Goal: Information Seeking & Learning: Learn about a topic

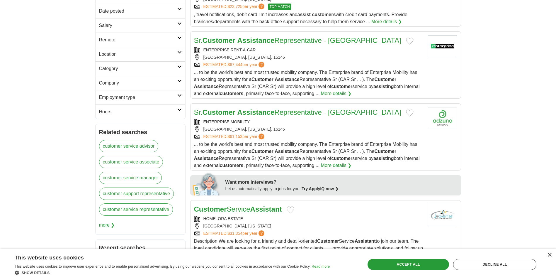
scroll to position [79, 0]
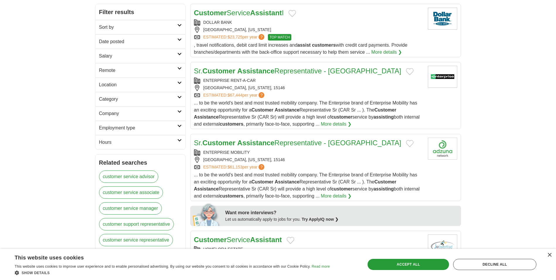
click at [179, 68] on icon at bounding box center [179, 68] width 4 height 3
click at [104, 83] on link "Remote jobs" at bounding box center [112, 84] width 26 height 5
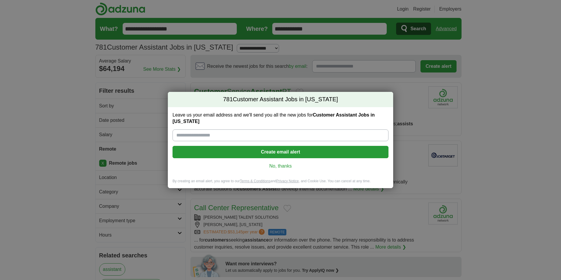
click at [288, 167] on link "No, thanks" at bounding box center [280, 166] width 206 height 6
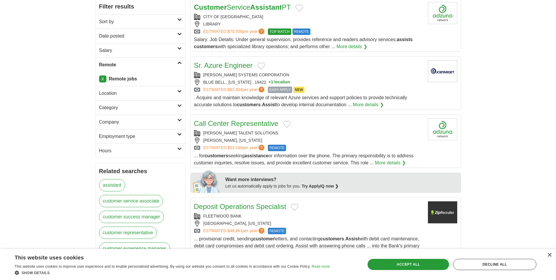
scroll to position [10, 0]
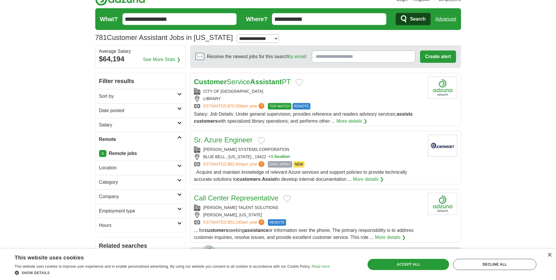
click at [180, 169] on link "Location" at bounding box center [141, 167] width 90 height 14
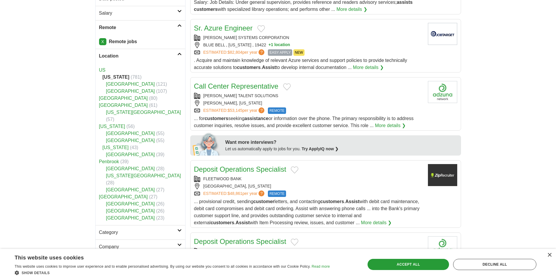
scroll to position [0, 0]
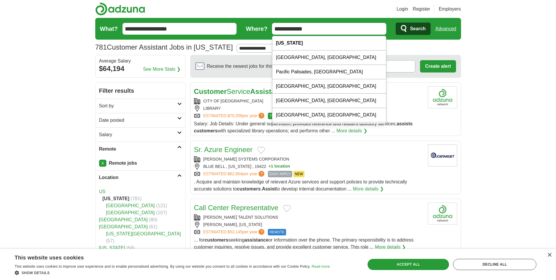
drag, startPoint x: 322, startPoint y: 30, endPoint x: 260, endPoint y: 31, distance: 61.9
click at [260, 31] on form "**********" at bounding box center [278, 29] width 366 height 22
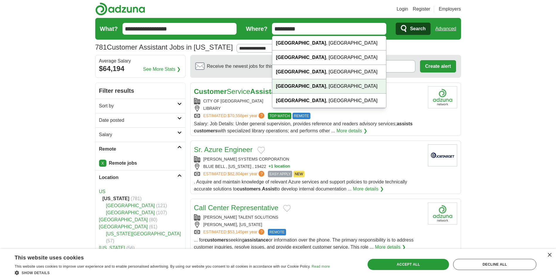
click at [309, 85] on div "Allentown , PA" at bounding box center [329, 86] width 114 height 14
type input "**********"
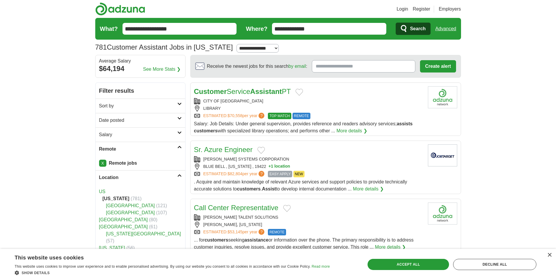
click at [263, 45] on select "**********" at bounding box center [258, 48] width 42 height 9
select select "**"
click at [242, 44] on select "**********" at bounding box center [258, 48] width 42 height 9
click at [421, 31] on span "Search" at bounding box center [418, 29] width 16 height 12
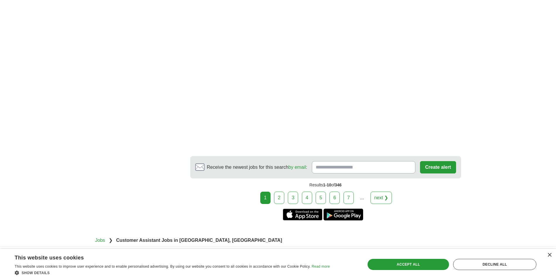
scroll to position [1001, 0]
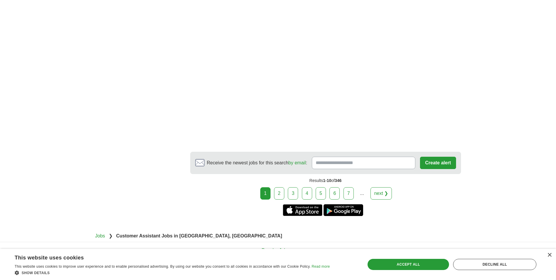
click at [279, 192] on link "2" at bounding box center [279, 193] width 10 height 12
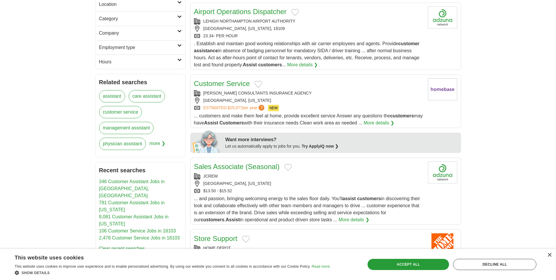
scroll to position [163, 0]
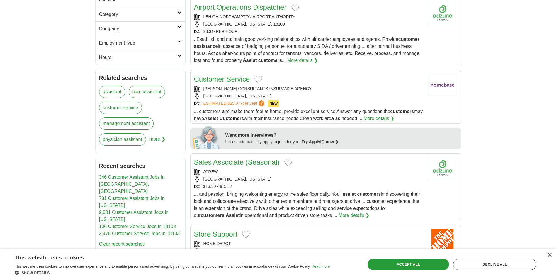
click at [395, 115] on link "More details ❯" at bounding box center [379, 118] width 31 height 7
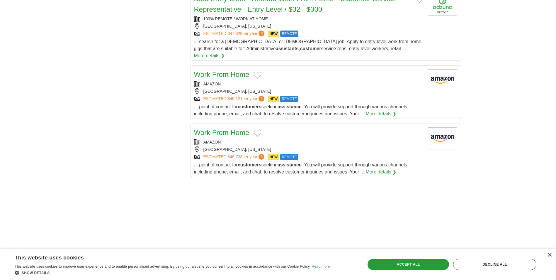
scroll to position [646, 0]
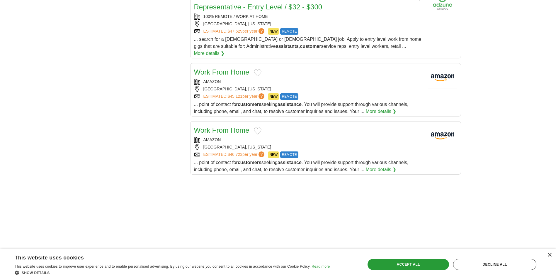
click at [224, 68] on link "Work From Home" at bounding box center [221, 72] width 55 height 8
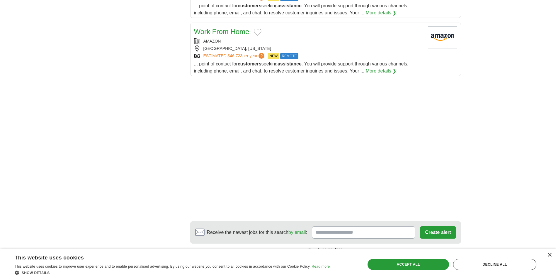
scroll to position [773, 0]
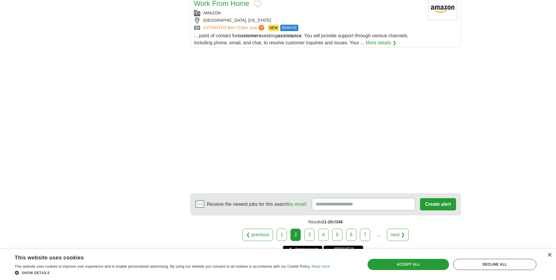
click at [313, 228] on link "3" at bounding box center [310, 234] width 10 height 12
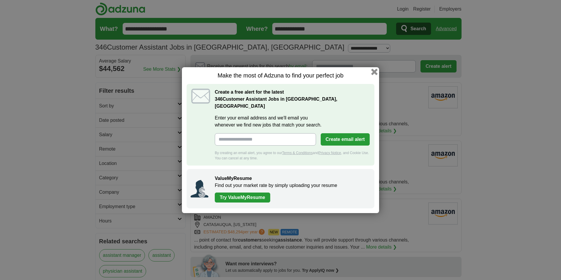
click at [374, 75] on button "button" at bounding box center [374, 71] width 6 height 6
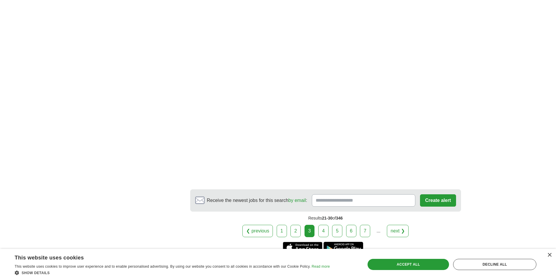
scroll to position [867, 0]
click at [326, 231] on link "4" at bounding box center [324, 230] width 10 height 12
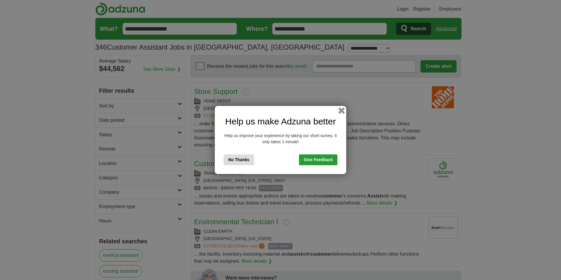
click at [343, 110] on button "button" at bounding box center [341, 110] width 6 height 6
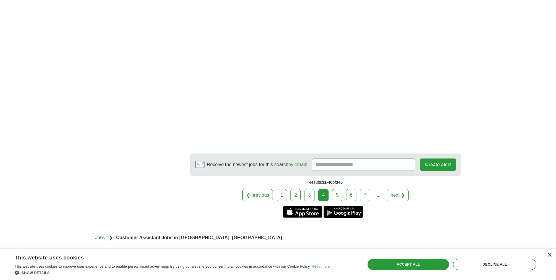
scroll to position [948, 0]
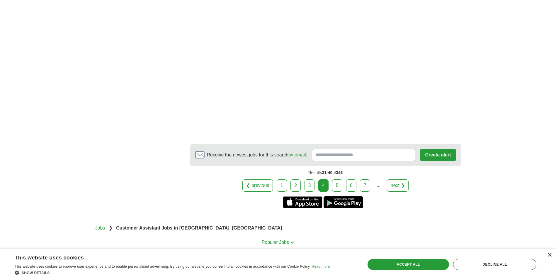
click at [335, 186] on link "5" at bounding box center [337, 185] width 10 height 12
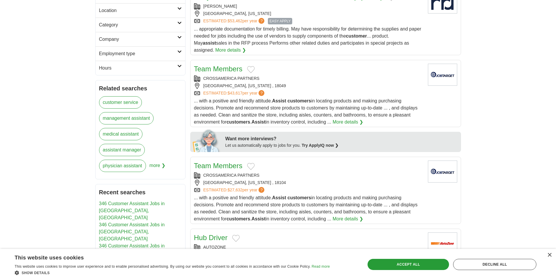
scroll to position [160, 0]
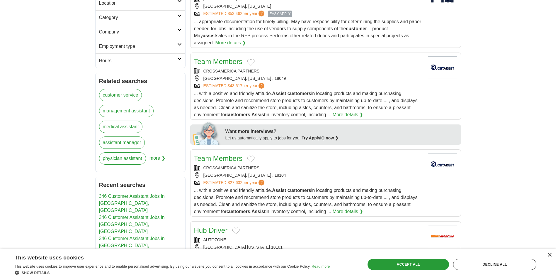
click at [349, 116] on link "More details ❯" at bounding box center [348, 114] width 31 height 7
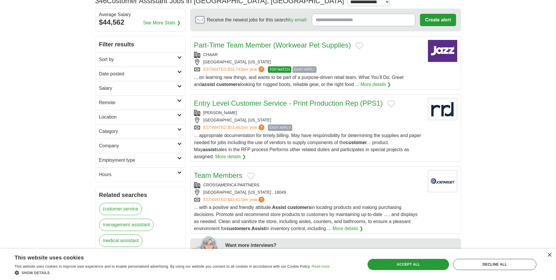
scroll to position [0, 0]
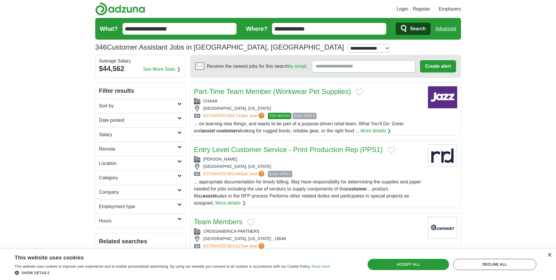
click at [178, 104] on icon at bounding box center [179, 103] width 4 height 3
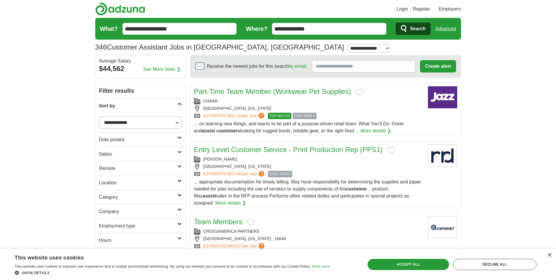
click at [177, 122] on select "**********" at bounding box center [140, 122] width 83 height 12
click at [180, 168] on link "Remote" at bounding box center [141, 168] width 90 height 14
click at [117, 184] on link "Remote jobs" at bounding box center [112, 182] width 26 height 5
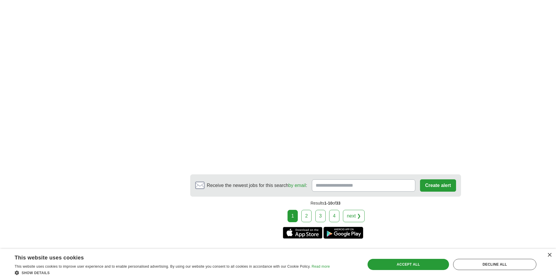
scroll to position [921, 0]
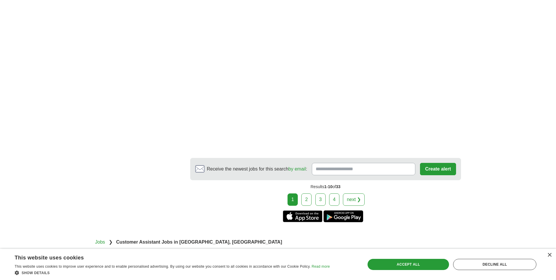
click at [353, 193] on link "next ❯" at bounding box center [354, 199] width 22 height 12
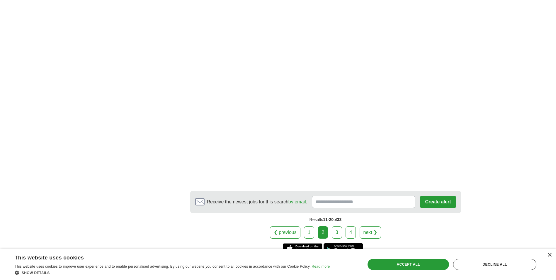
scroll to position [920, 0]
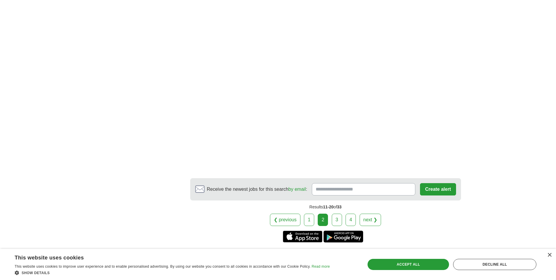
click at [334, 218] on link "3" at bounding box center [337, 220] width 10 height 12
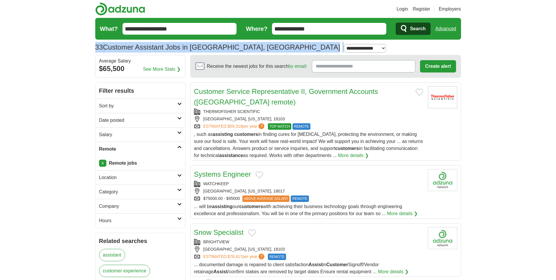
drag, startPoint x: 556, startPoint y: 30, endPoint x: 559, endPoint y: 42, distance: 12.2
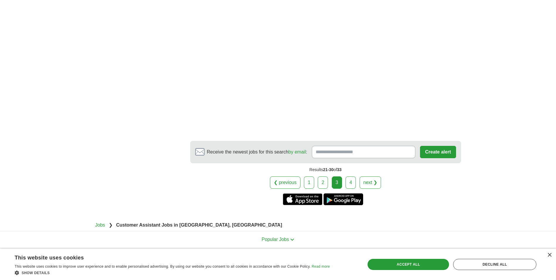
scroll to position [860, 0]
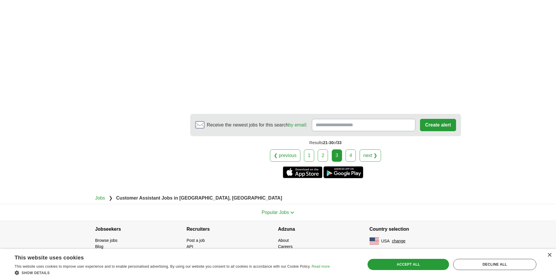
click at [351, 156] on link "4" at bounding box center [351, 155] width 10 height 12
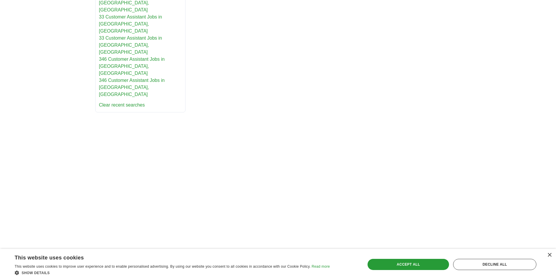
scroll to position [353, 0]
